Goal: Information Seeking & Learning: Understand process/instructions

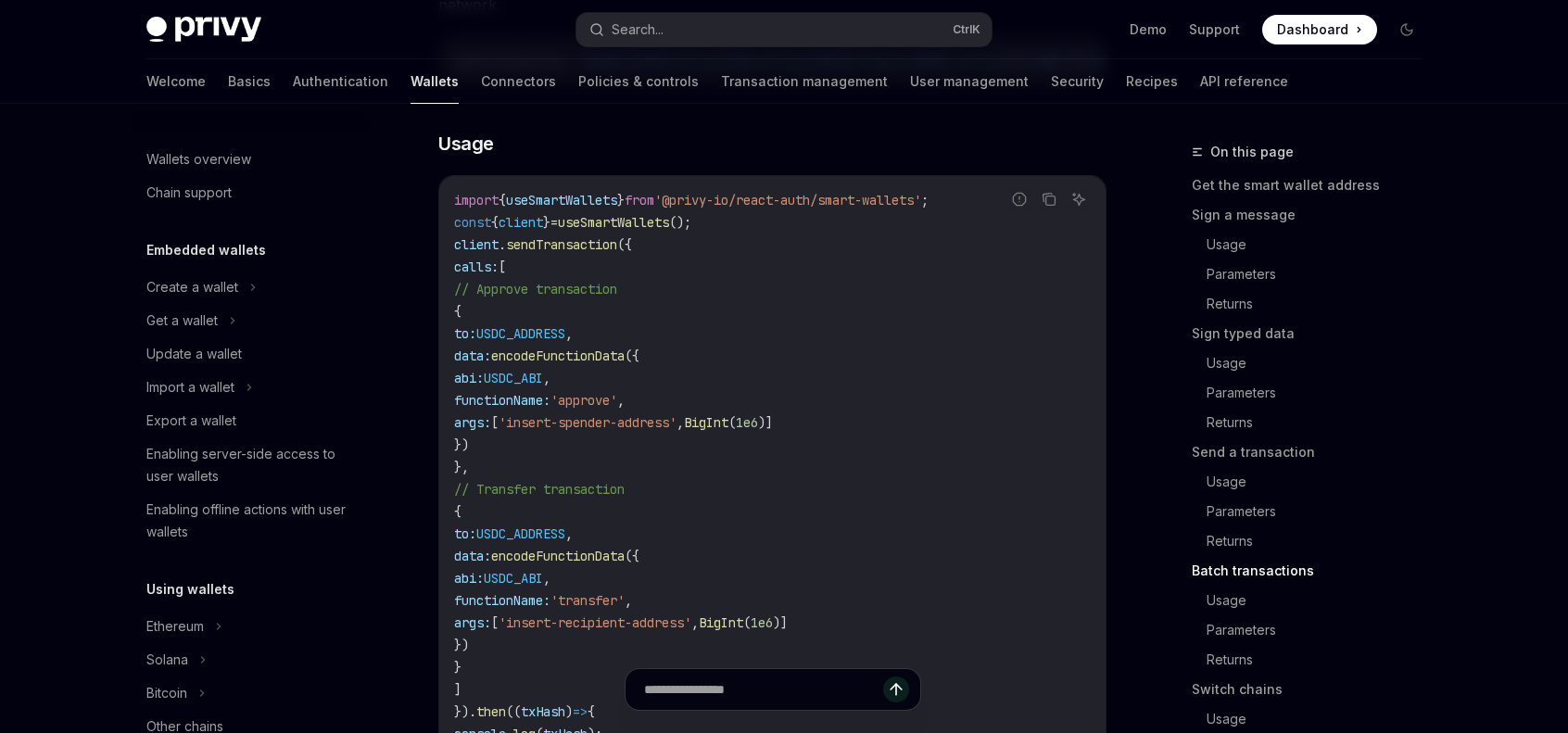
scroll to position [441, 0]
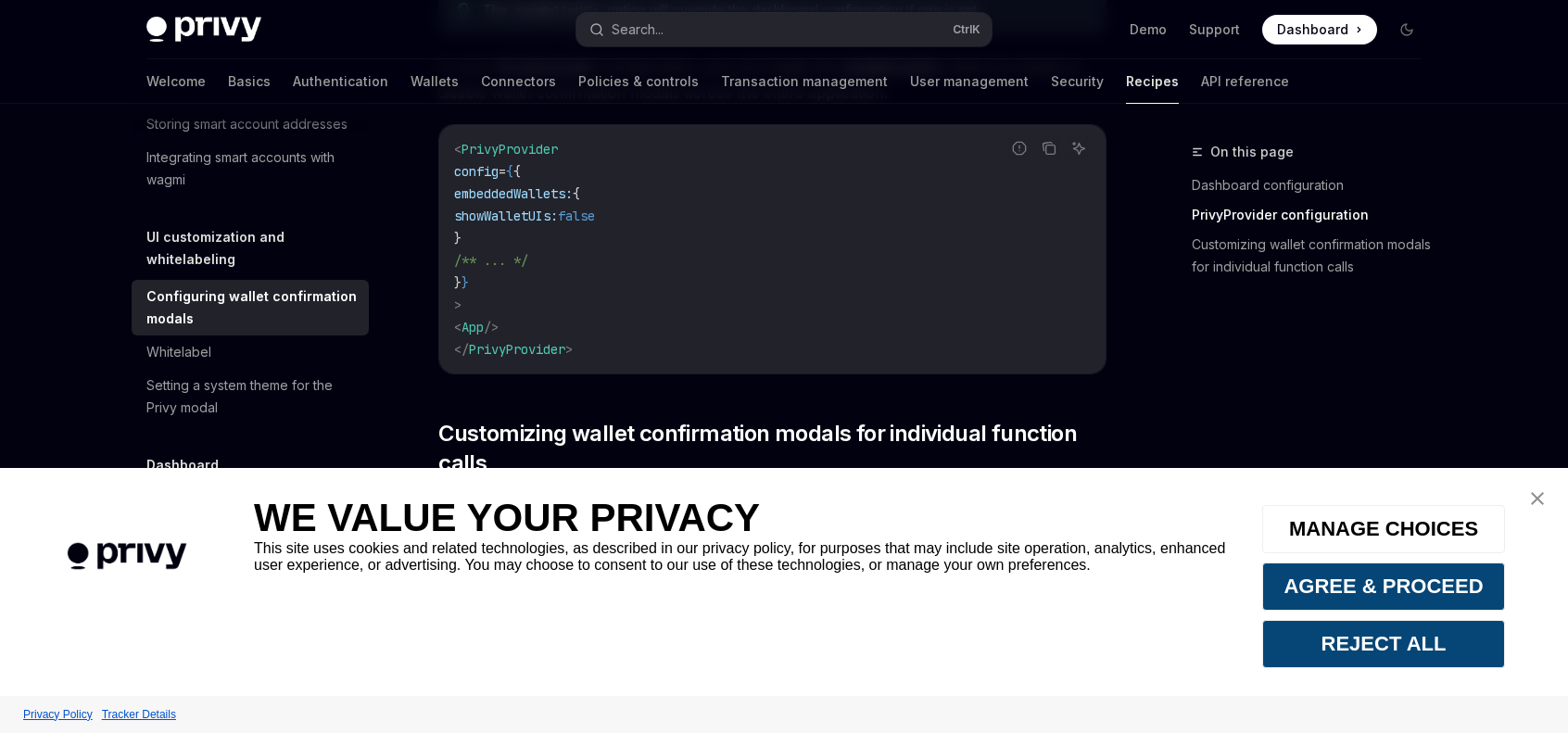
scroll to position [649, 0]
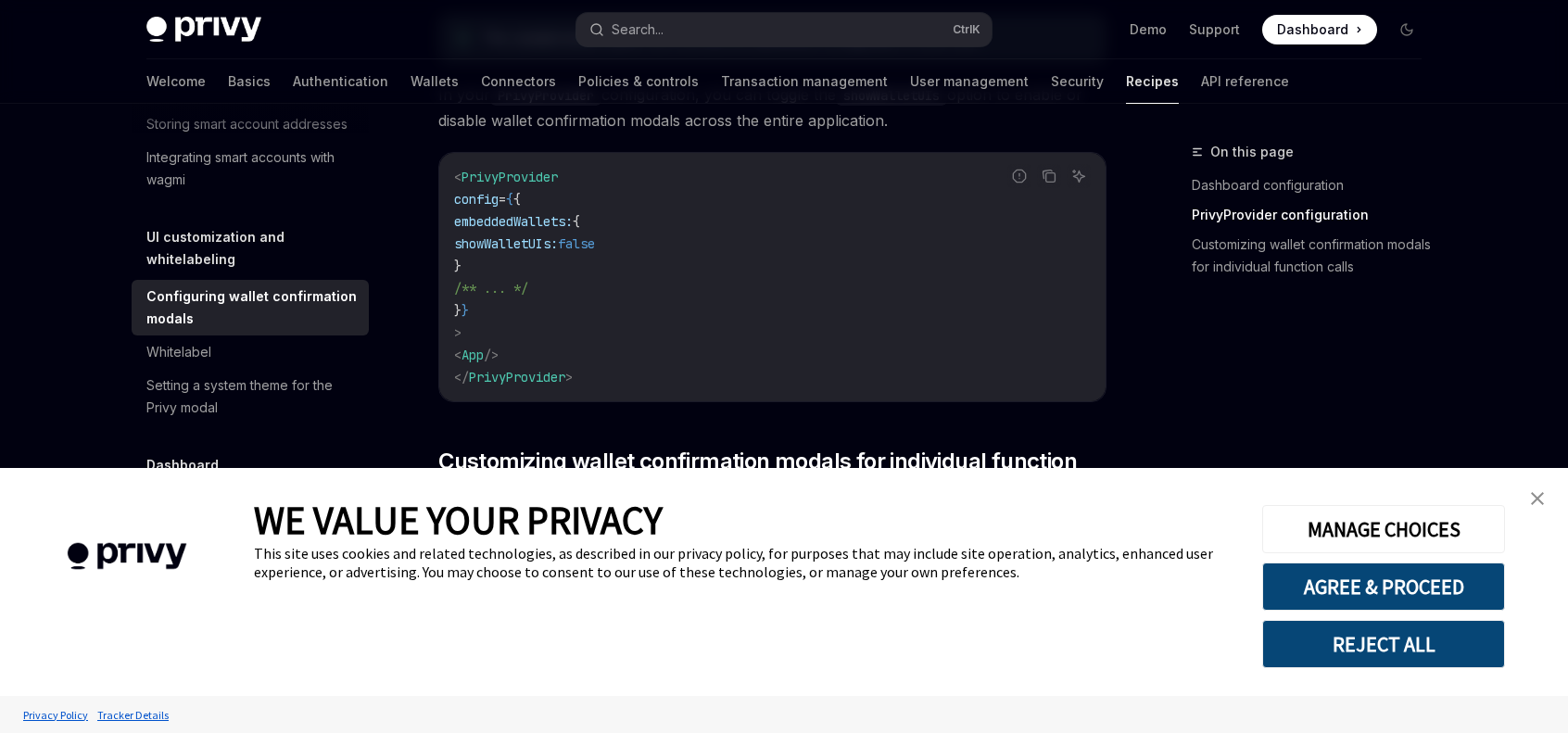
click at [1548, 493] on link "close banner" at bounding box center [1537, 498] width 37 height 37
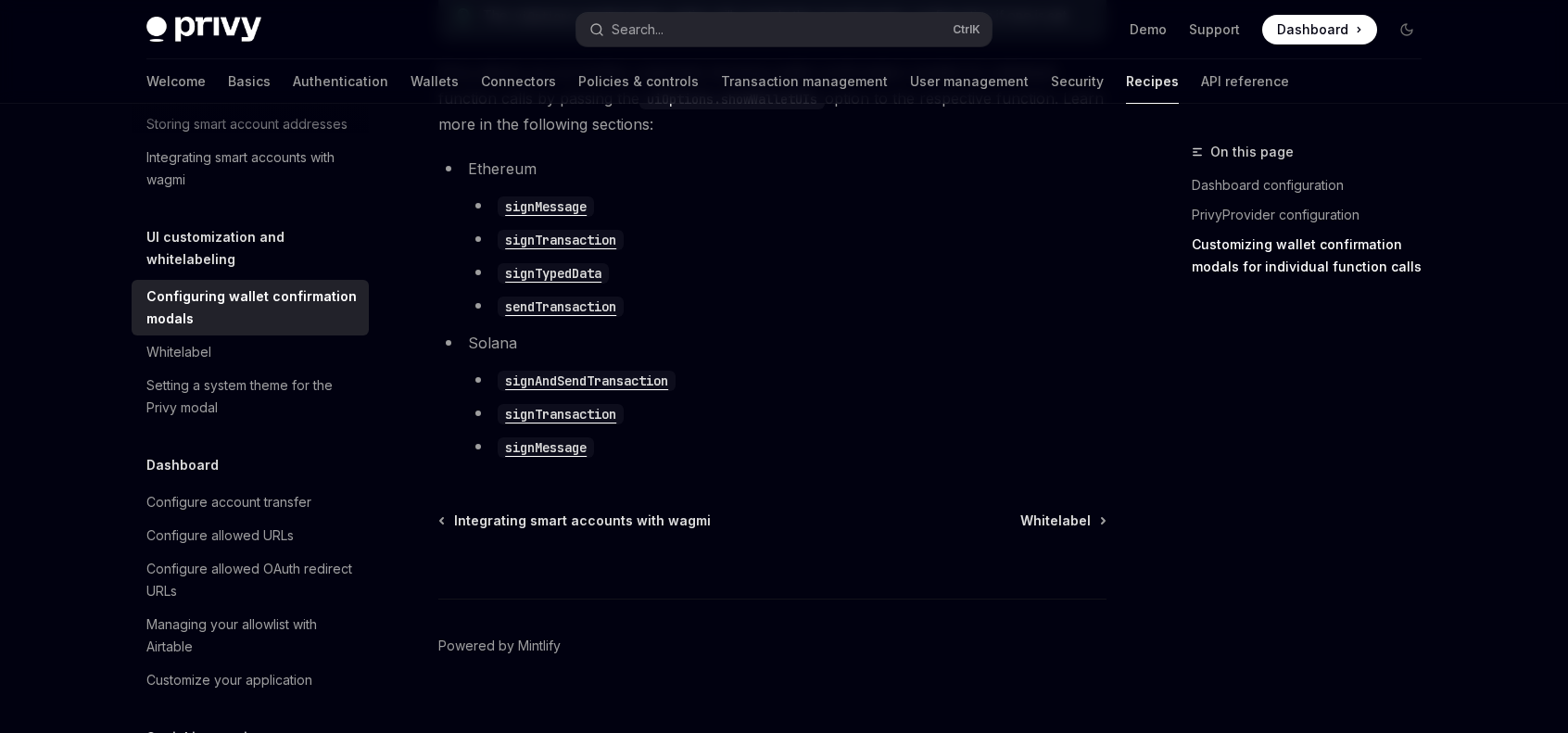
scroll to position [1219, 0]
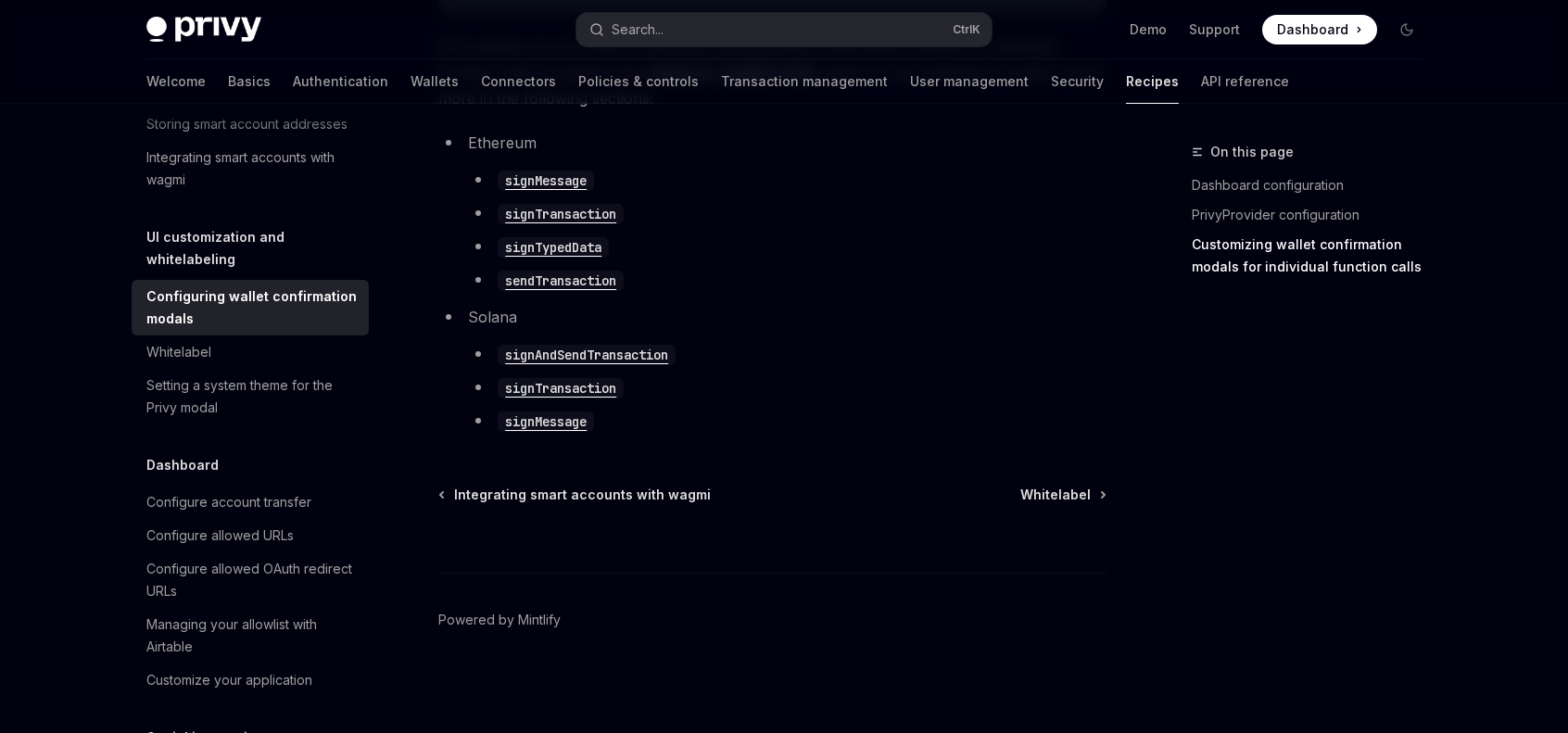
click at [607, 218] on code "signTransaction" at bounding box center [561, 214] width 127 height 20
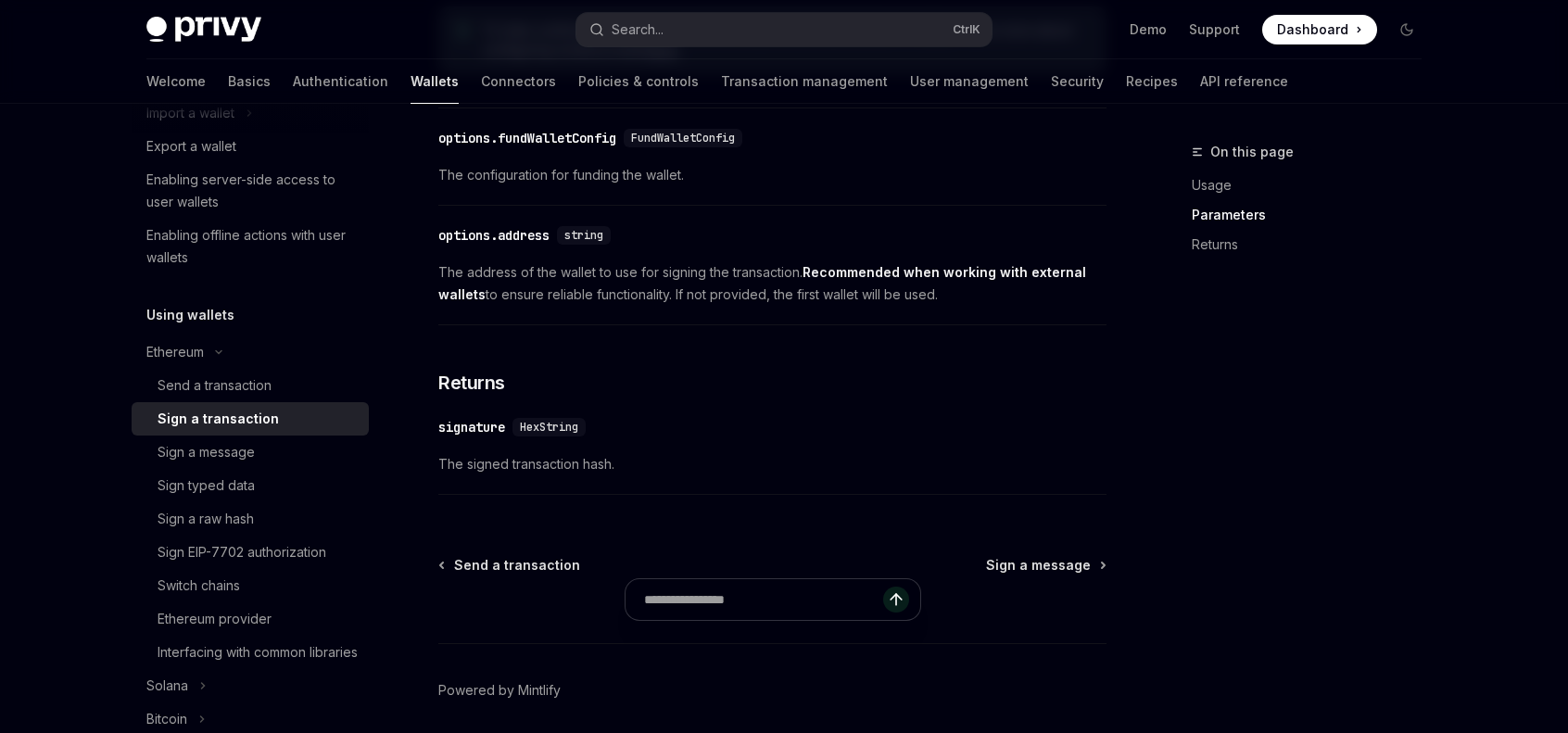
scroll to position [1014, 0]
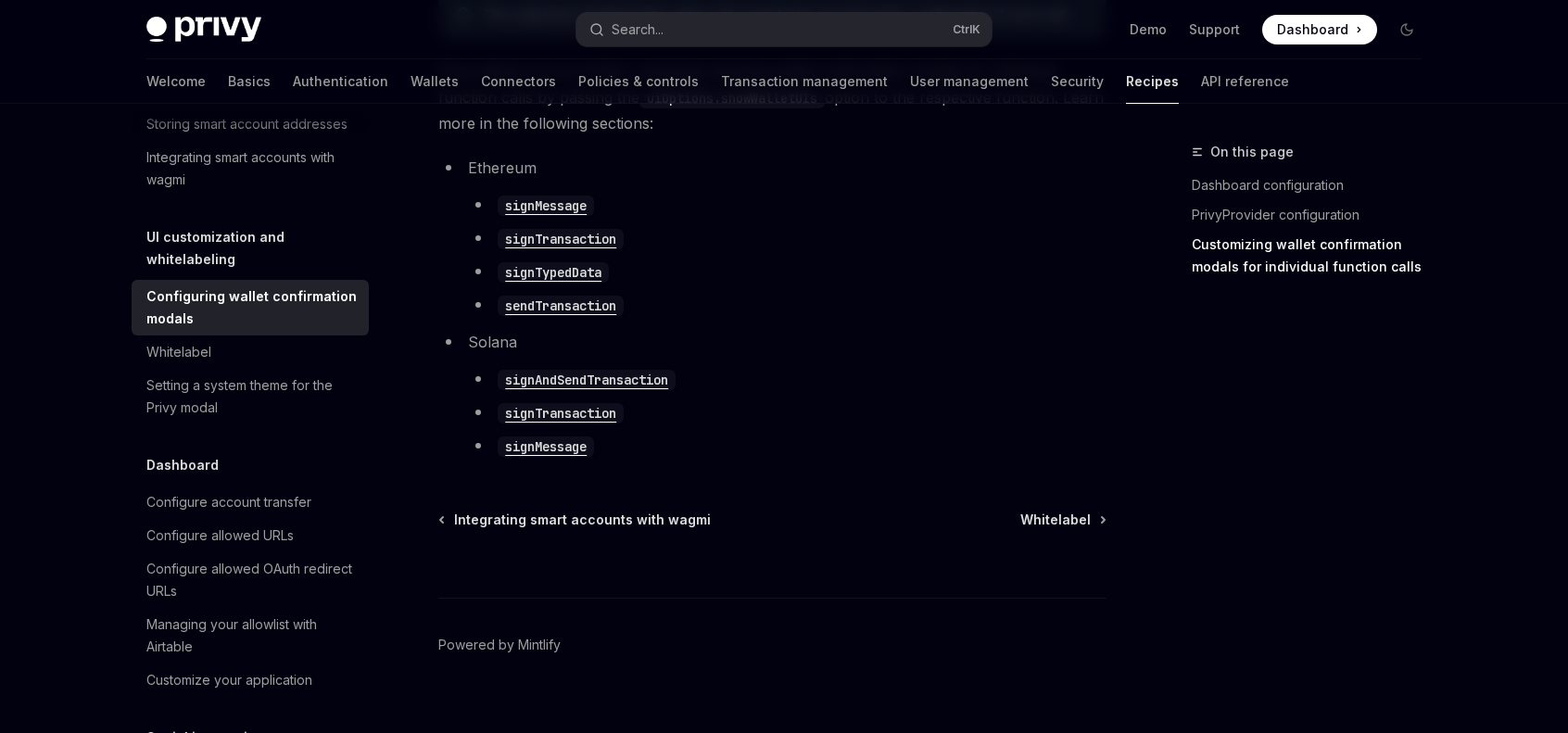
scroll to position [1219, 0]
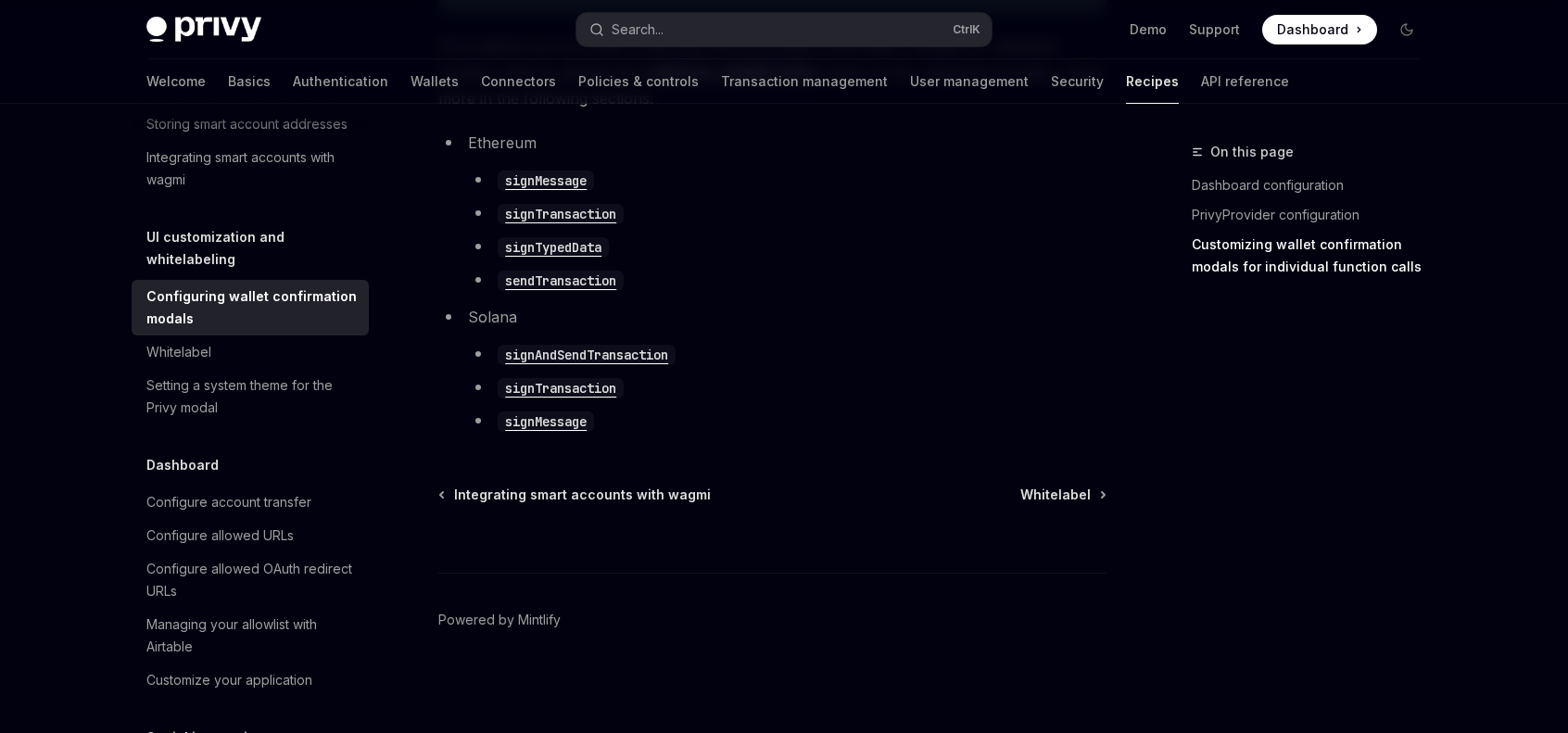
click at [568, 280] on code "sendTransaction" at bounding box center [561, 280] width 127 height 20
type textarea "*"
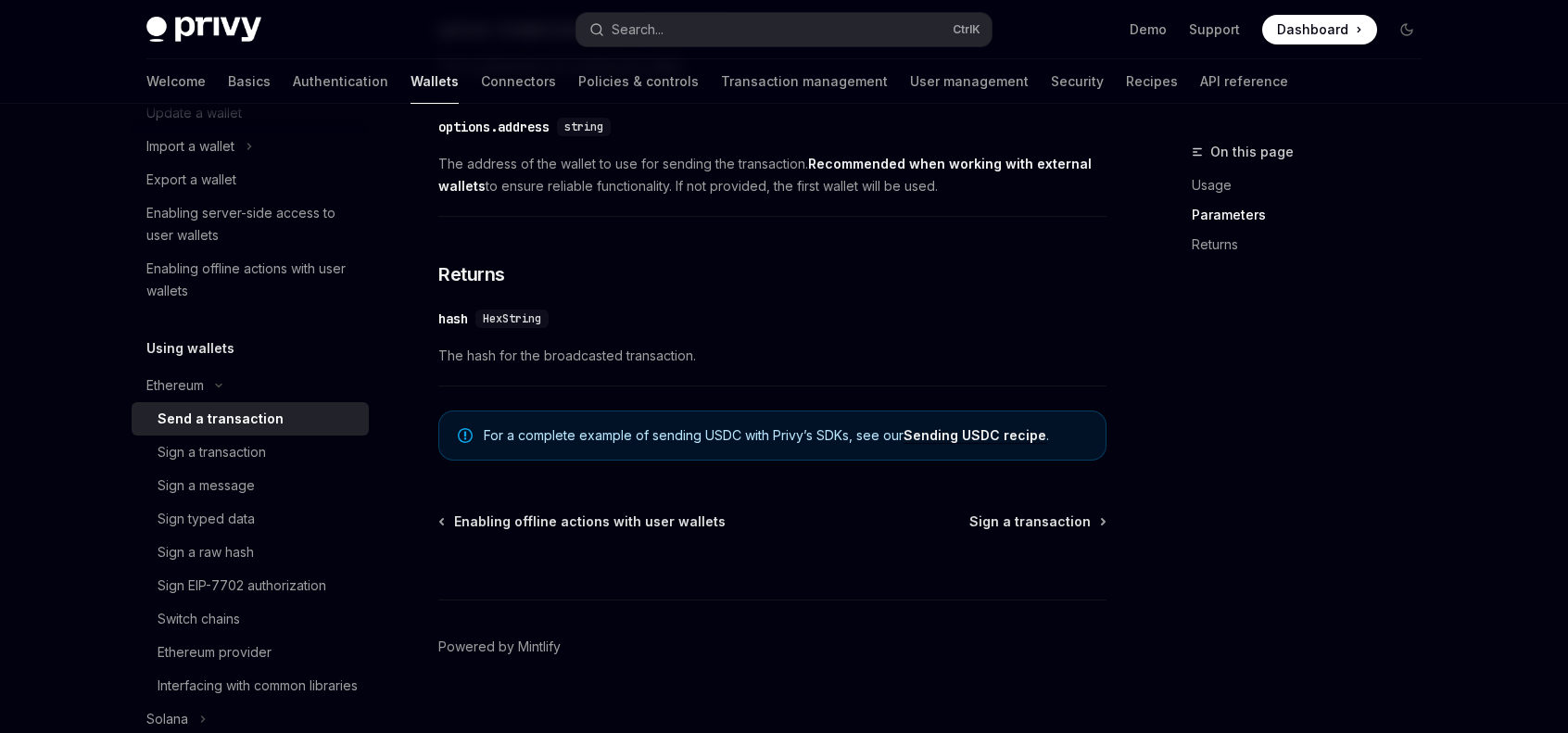
scroll to position [892, 0]
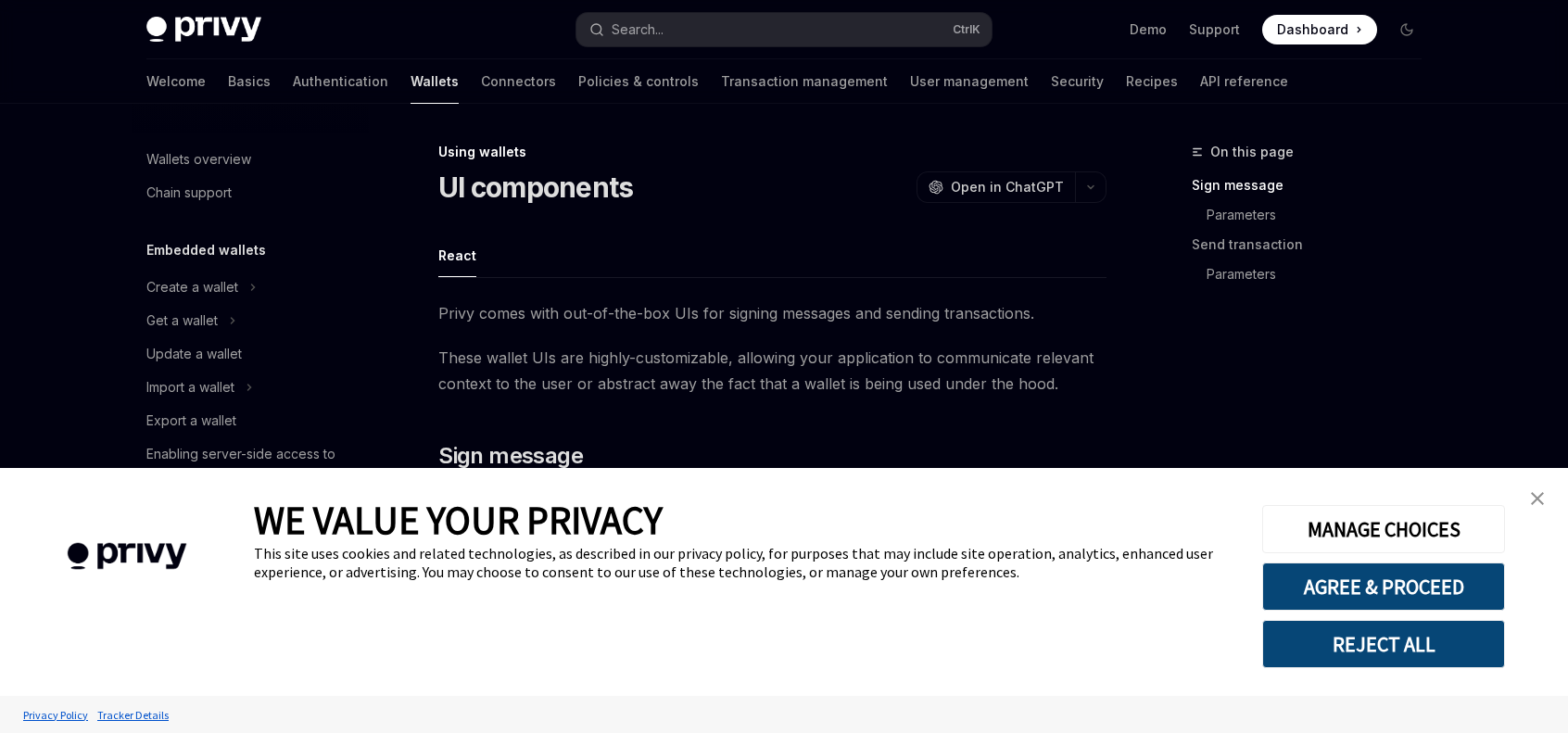
scroll to position [375, 0]
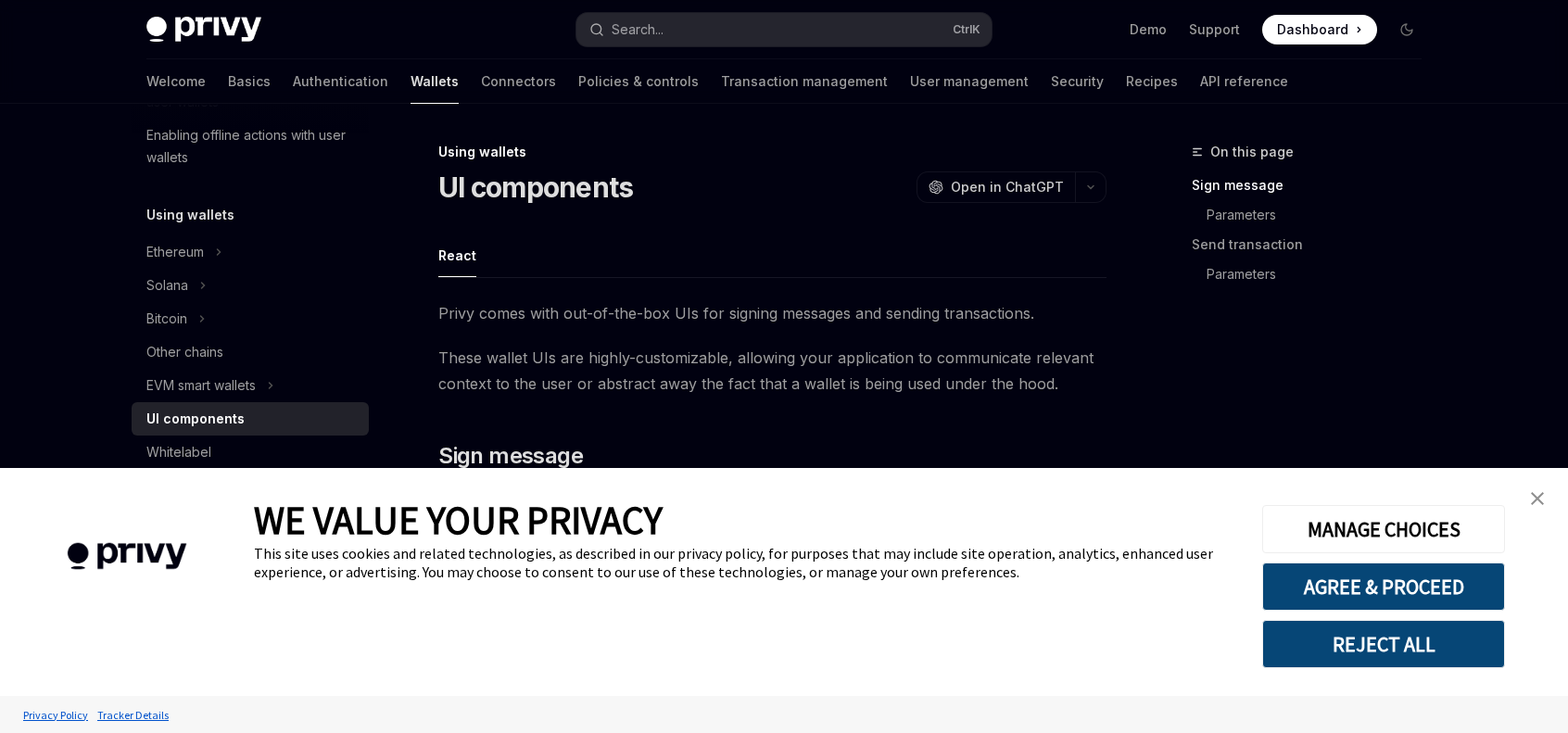
click at [1536, 492] on link "close banner" at bounding box center [1537, 498] width 37 height 37
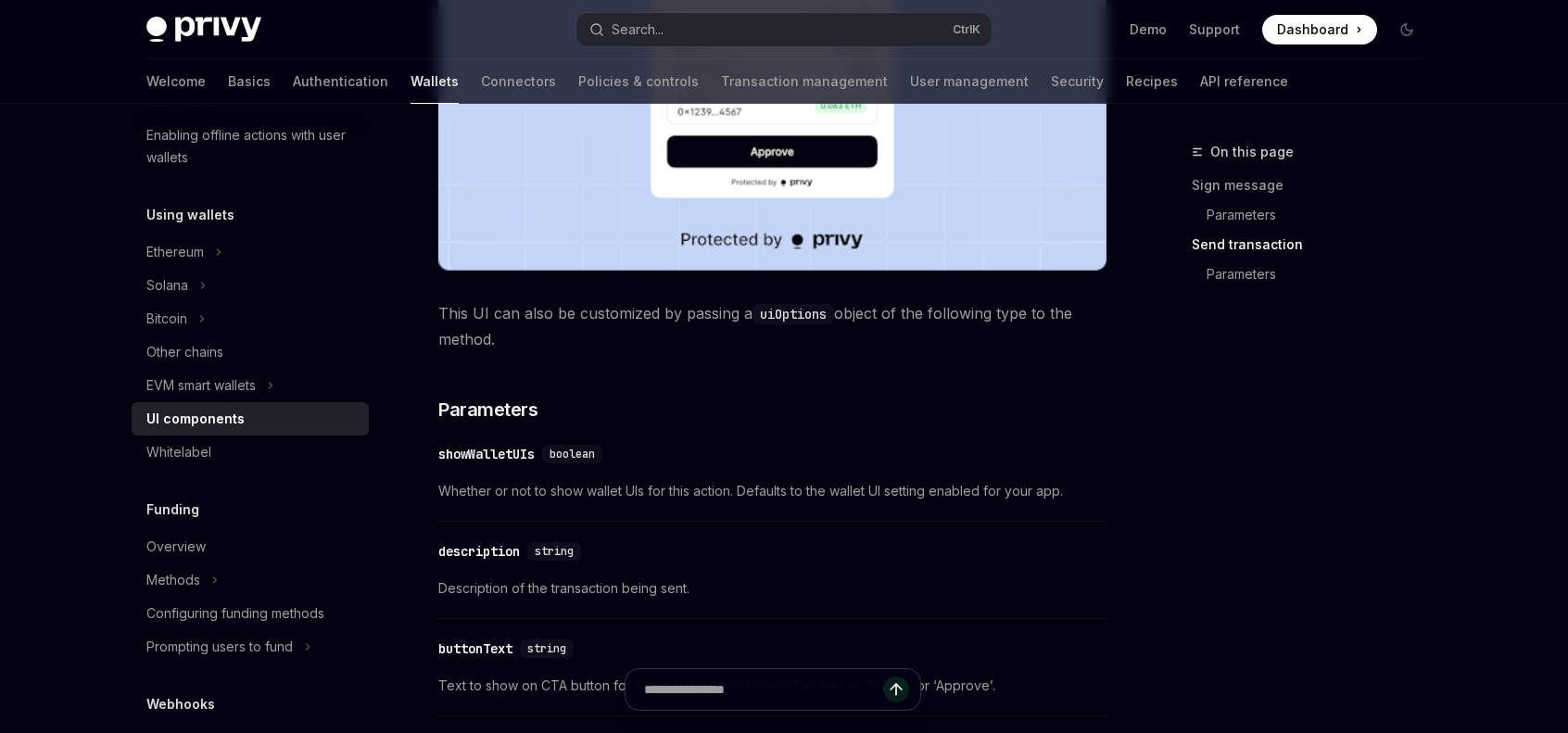
scroll to position [2066, 0]
